Goal: Information Seeking & Learning: Learn about a topic

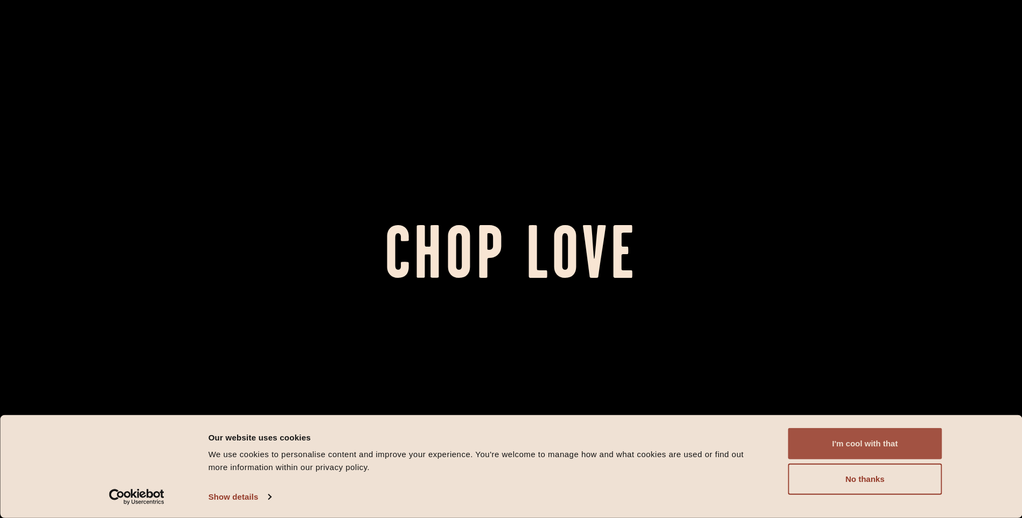
click at [875, 446] on button "I'm cool with that" at bounding box center [865, 443] width 154 height 31
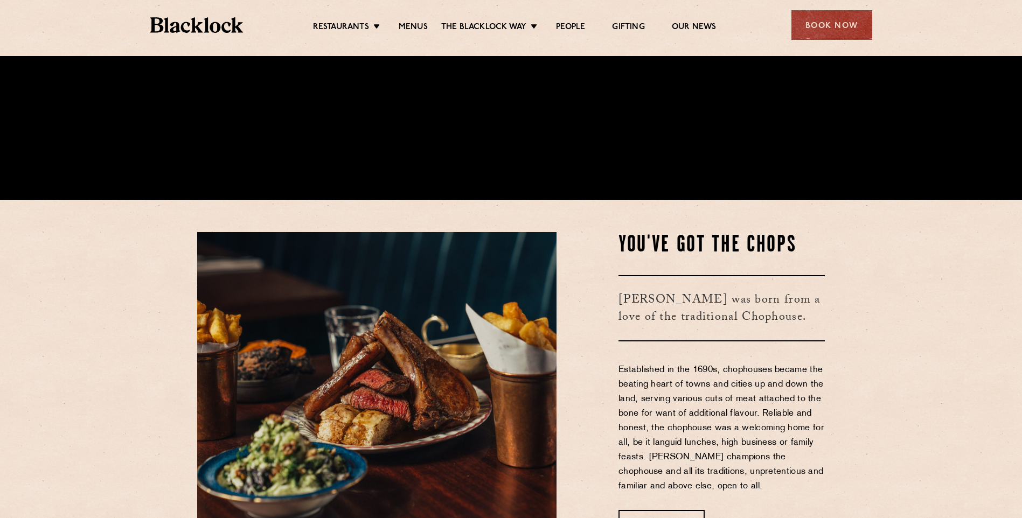
scroll to position [162, 0]
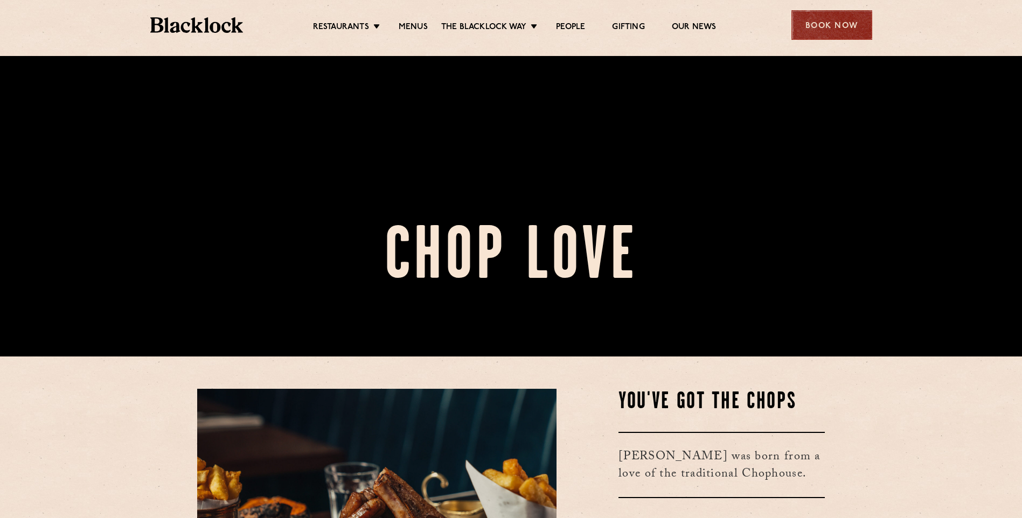
click at [811, 20] on div "Book Now" at bounding box center [832, 25] width 81 height 30
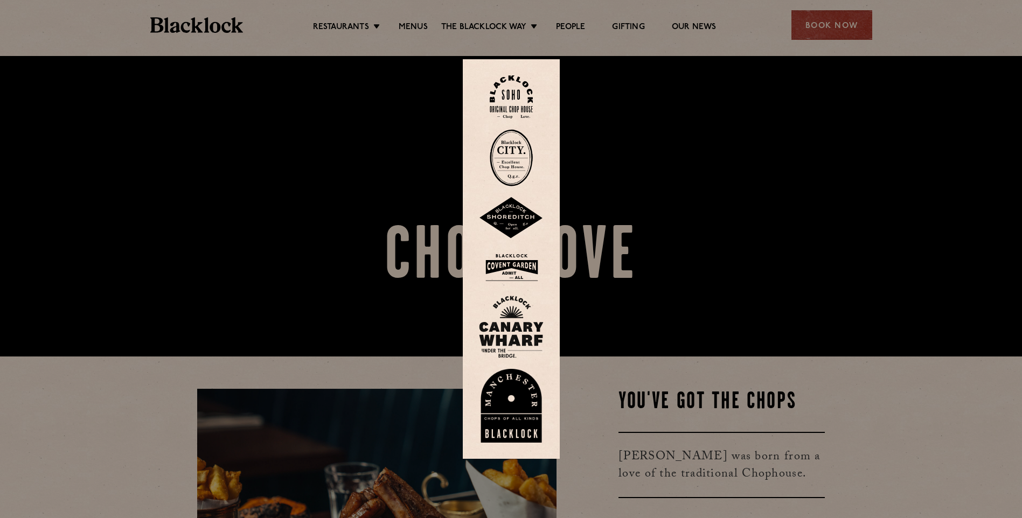
click at [502, 327] on img at bounding box center [511, 327] width 65 height 63
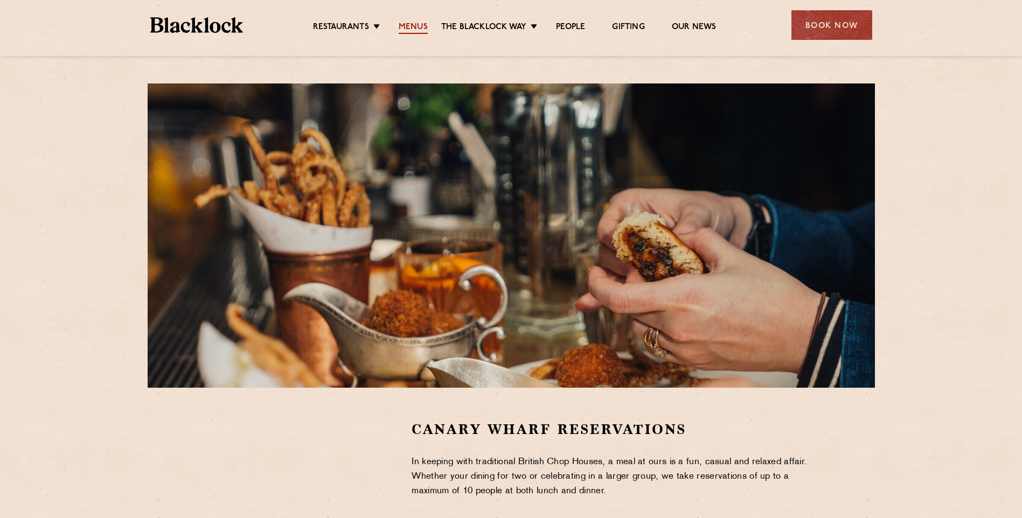
click at [421, 27] on link "Menus" at bounding box center [413, 28] width 29 height 12
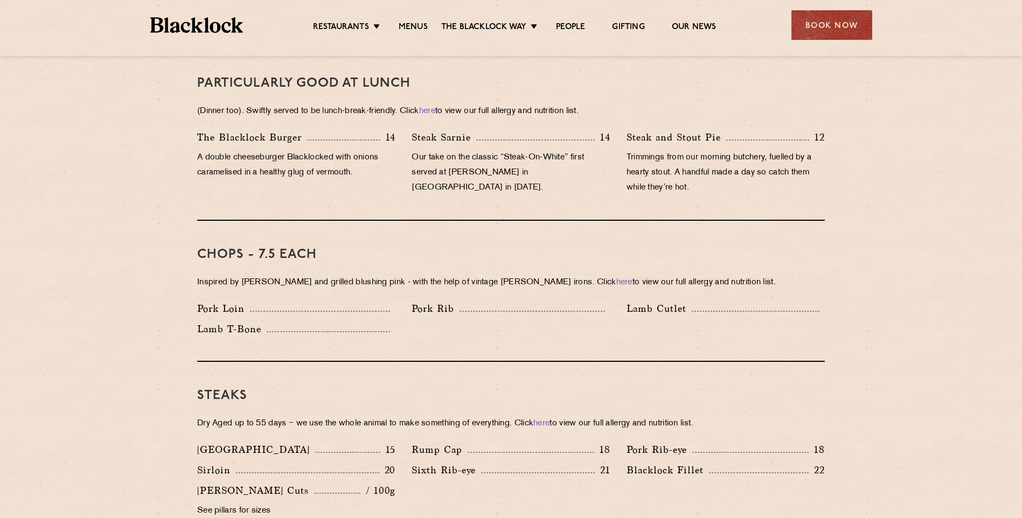
scroll to position [754, 0]
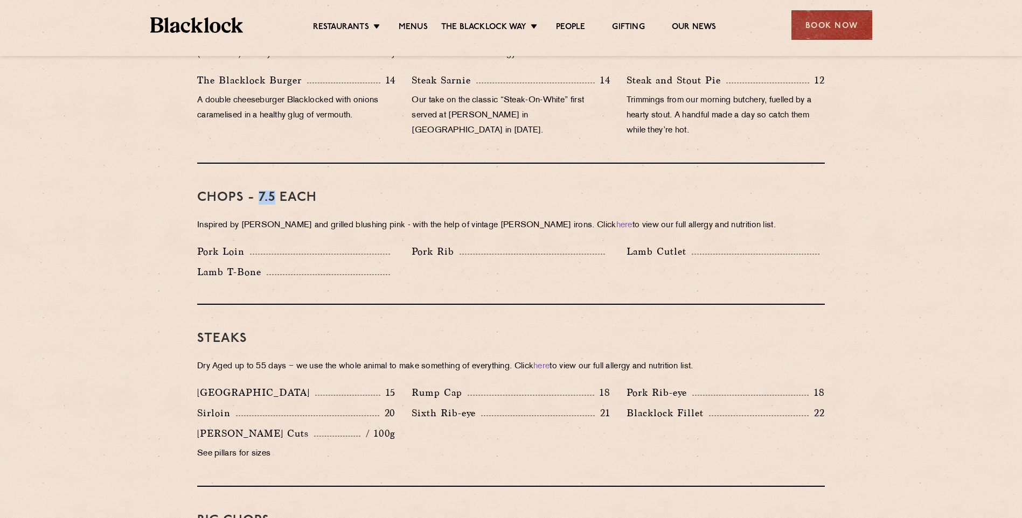
drag, startPoint x: 260, startPoint y: 186, endPoint x: 273, endPoint y: 181, distance: 14.5
click at [273, 191] on h3 "Chops - 7.5 each" at bounding box center [511, 198] width 628 height 14
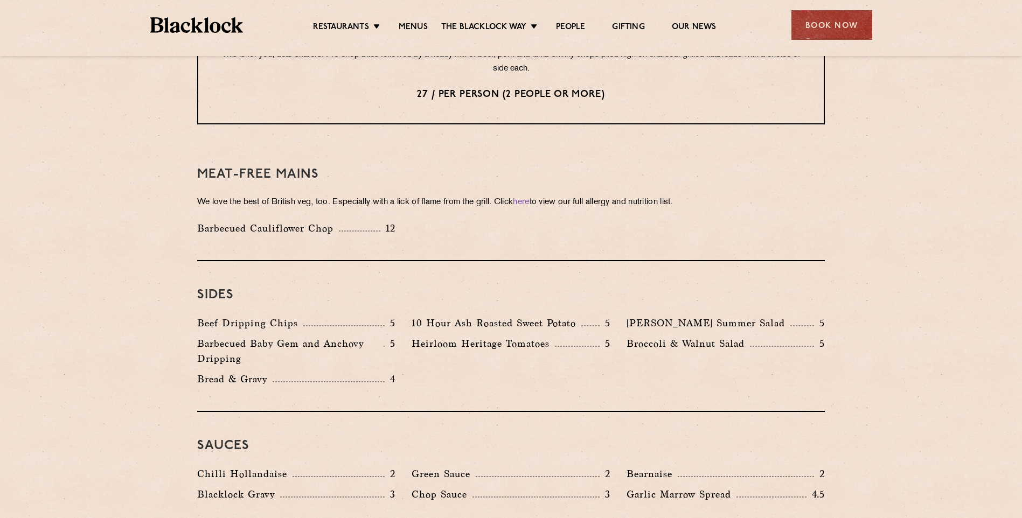
scroll to position [1455, 0]
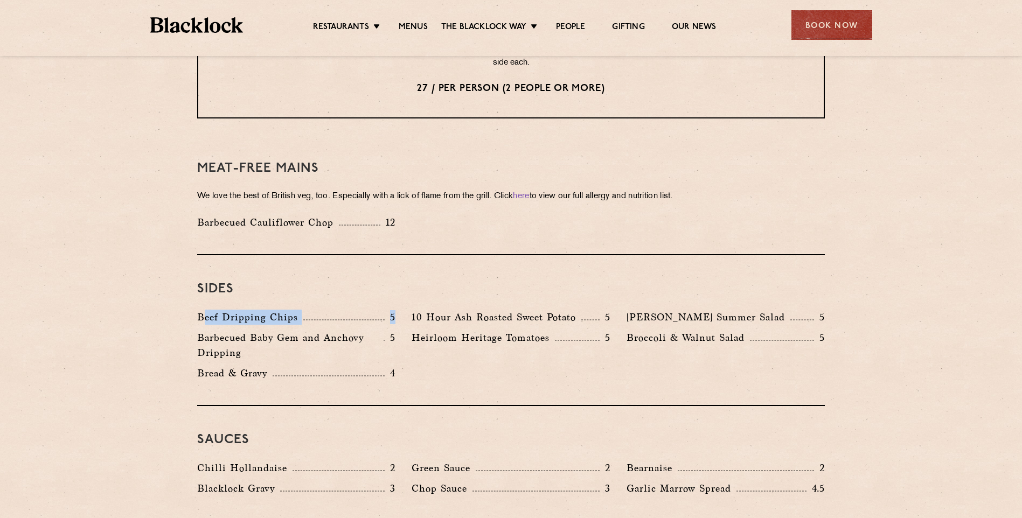
drag, startPoint x: 207, startPoint y: 290, endPoint x: 399, endPoint y: 287, distance: 191.9
click at [399, 310] on div "Beef Dripping Chips 5" at bounding box center [296, 320] width 214 height 20
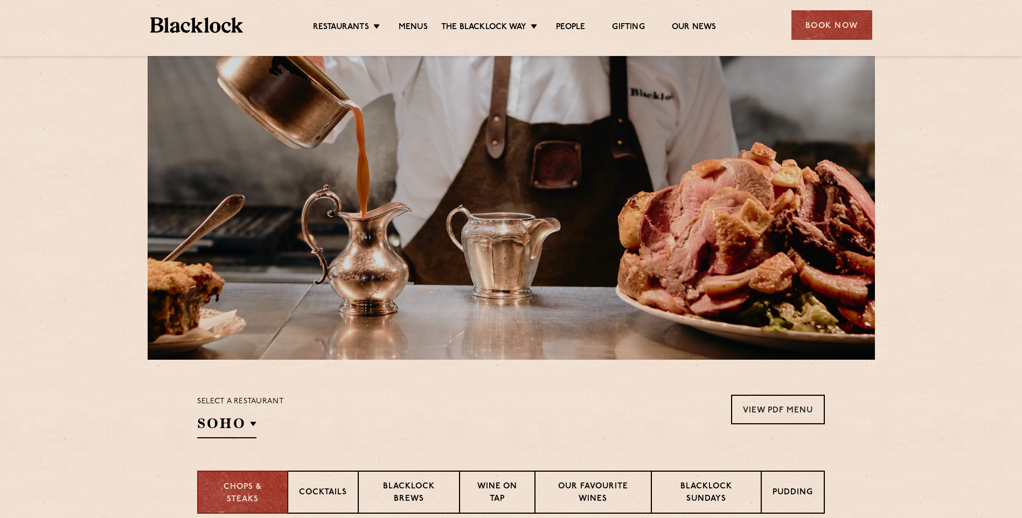
scroll to position [0, 0]
